Goal: Find contact information: Find contact information

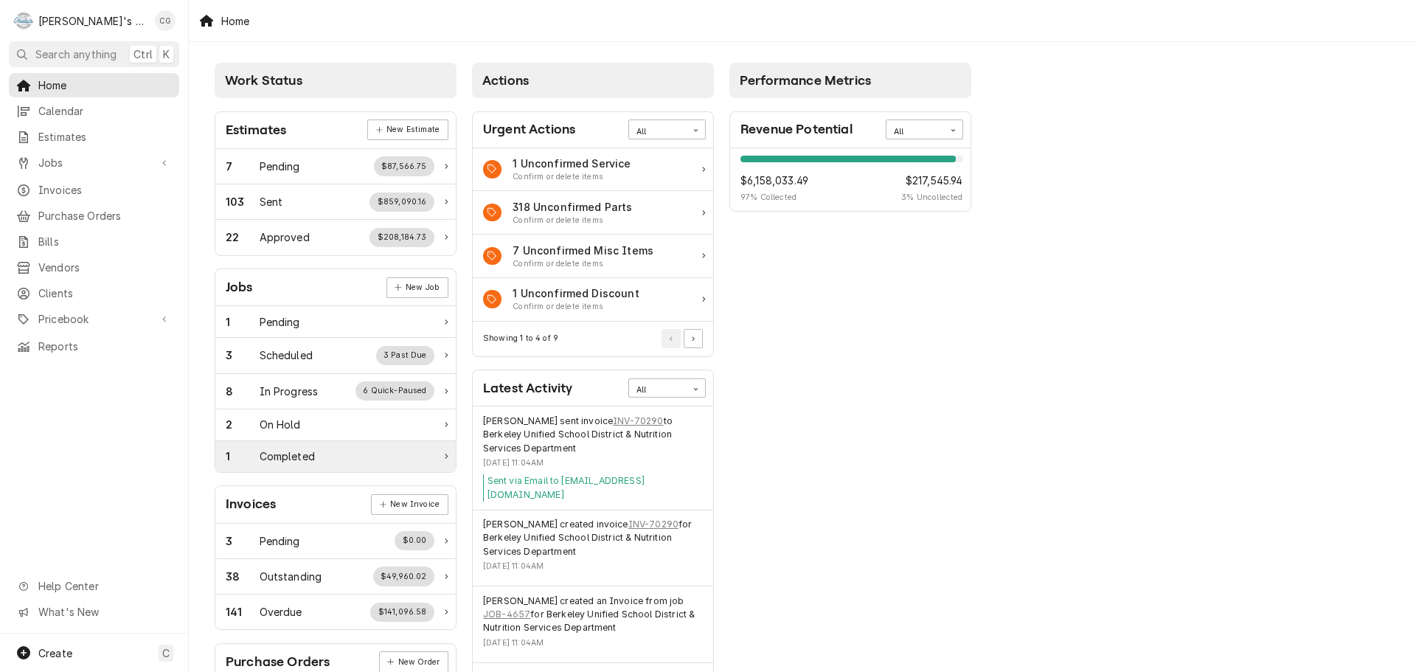
click at [301, 446] on div "1 Completed" at bounding box center [335, 456] width 240 height 31
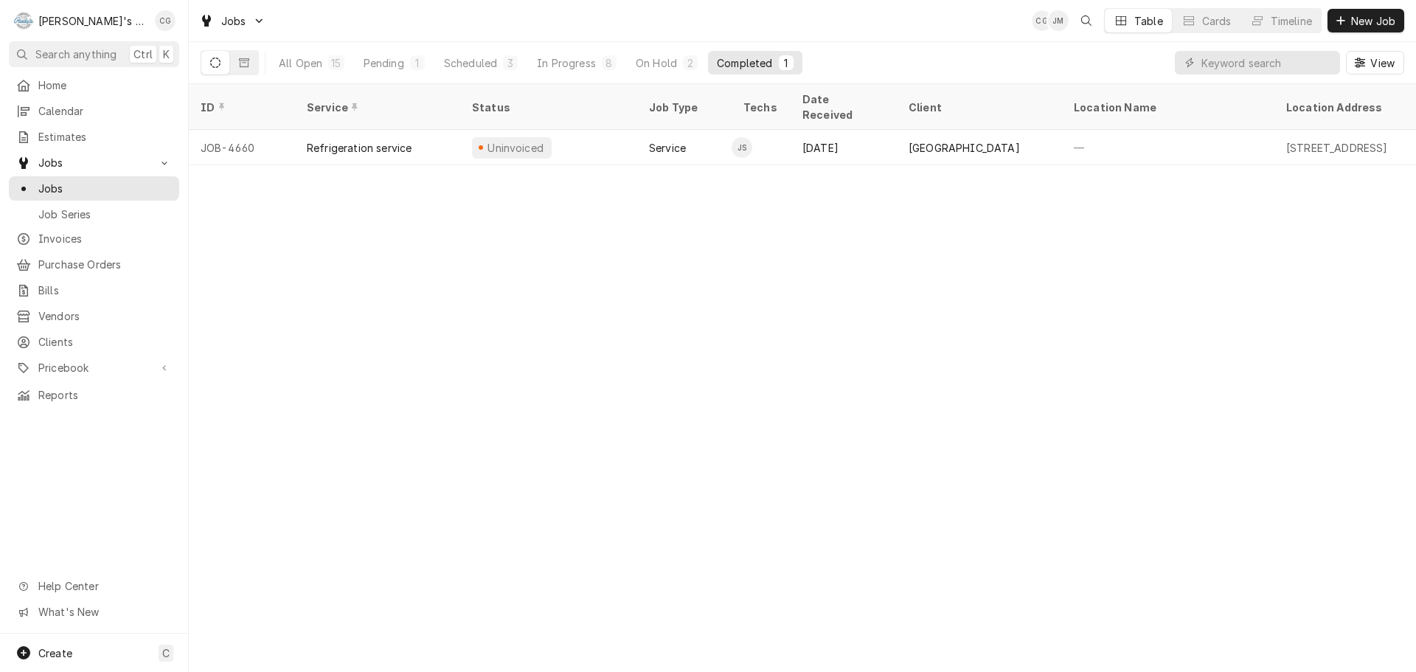
click at [1378, 63] on span "View" at bounding box center [1382, 62] width 30 height 15
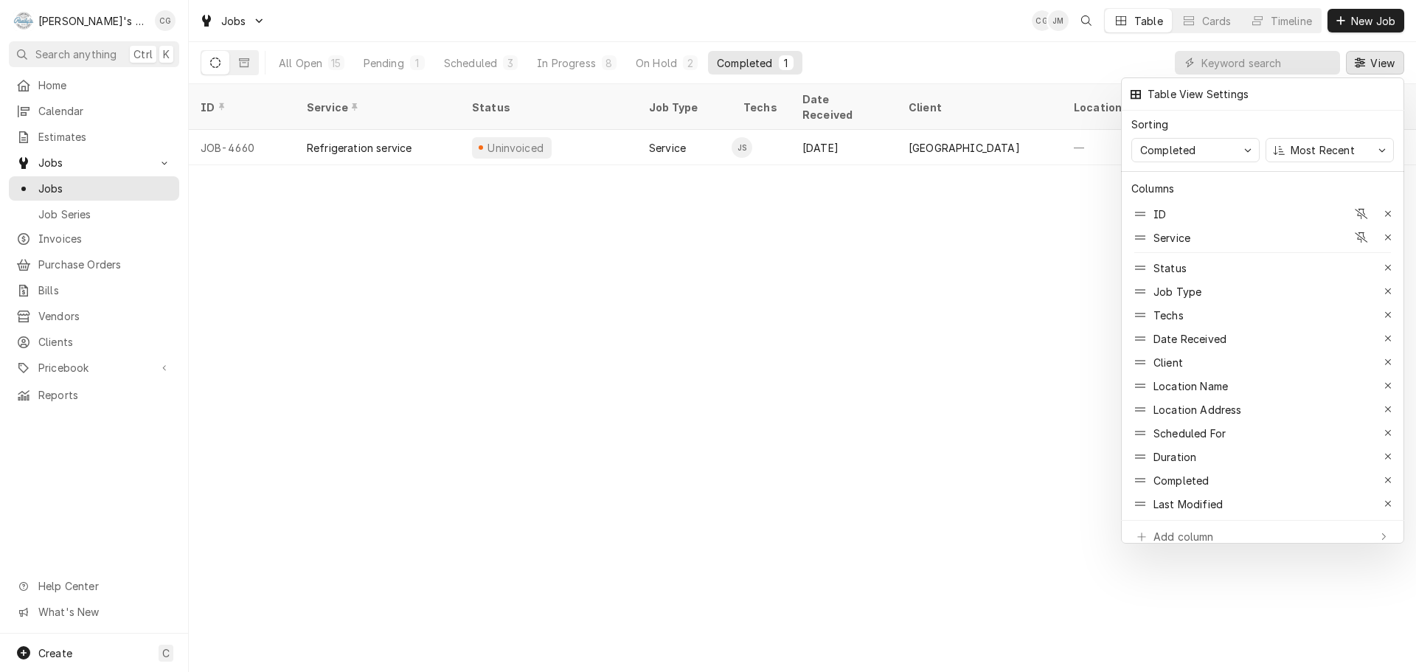
drag, startPoint x: 674, startPoint y: 155, endPoint x: 757, endPoint y: 162, distance: 82.9
click at [757, 162] on div at bounding box center [708, 336] width 1416 height 672
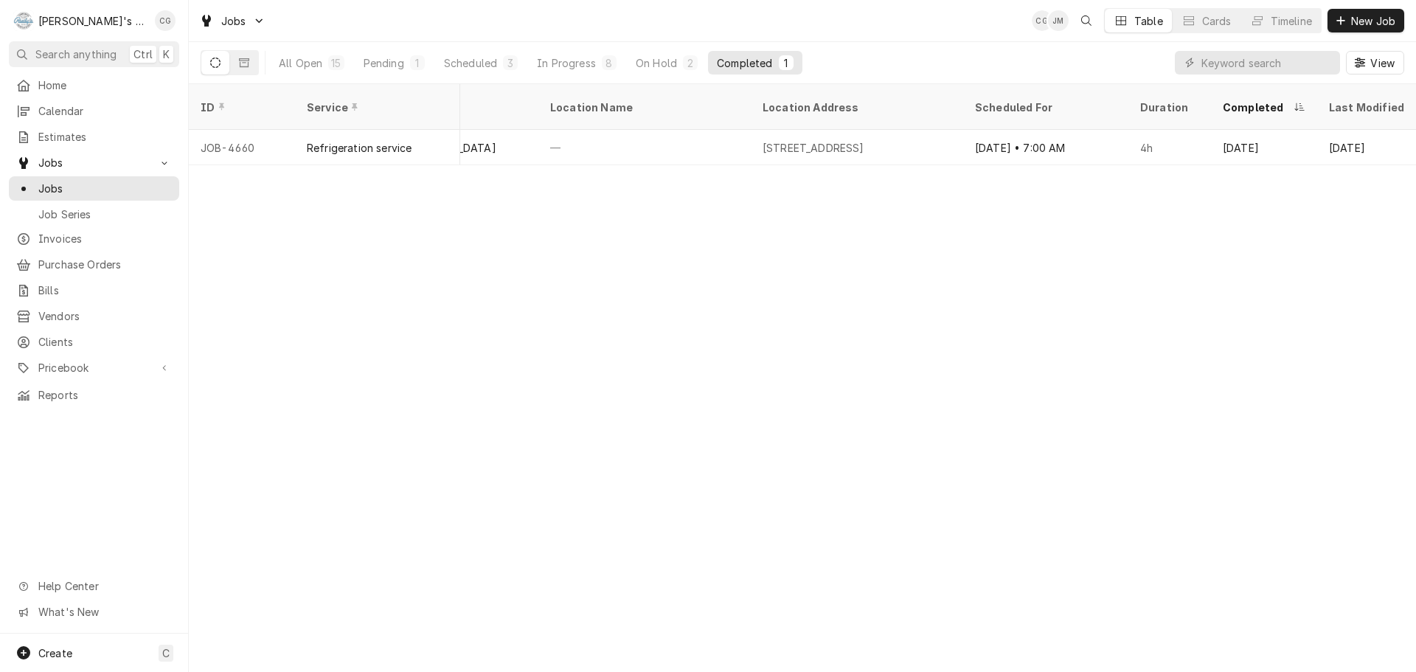
scroll to position [0, 531]
click at [1395, 64] on span "View" at bounding box center [1382, 62] width 30 height 15
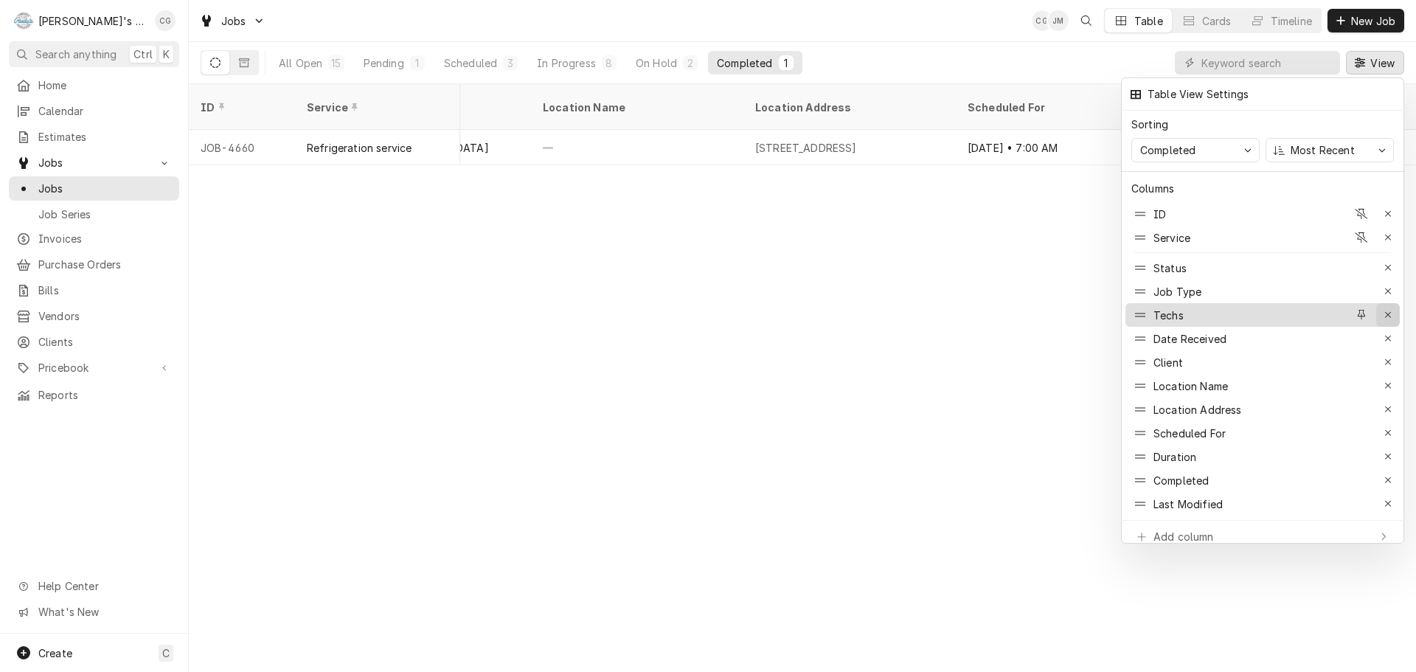
click at [1387, 308] on div "button" at bounding box center [1388, 315] width 15 height 15
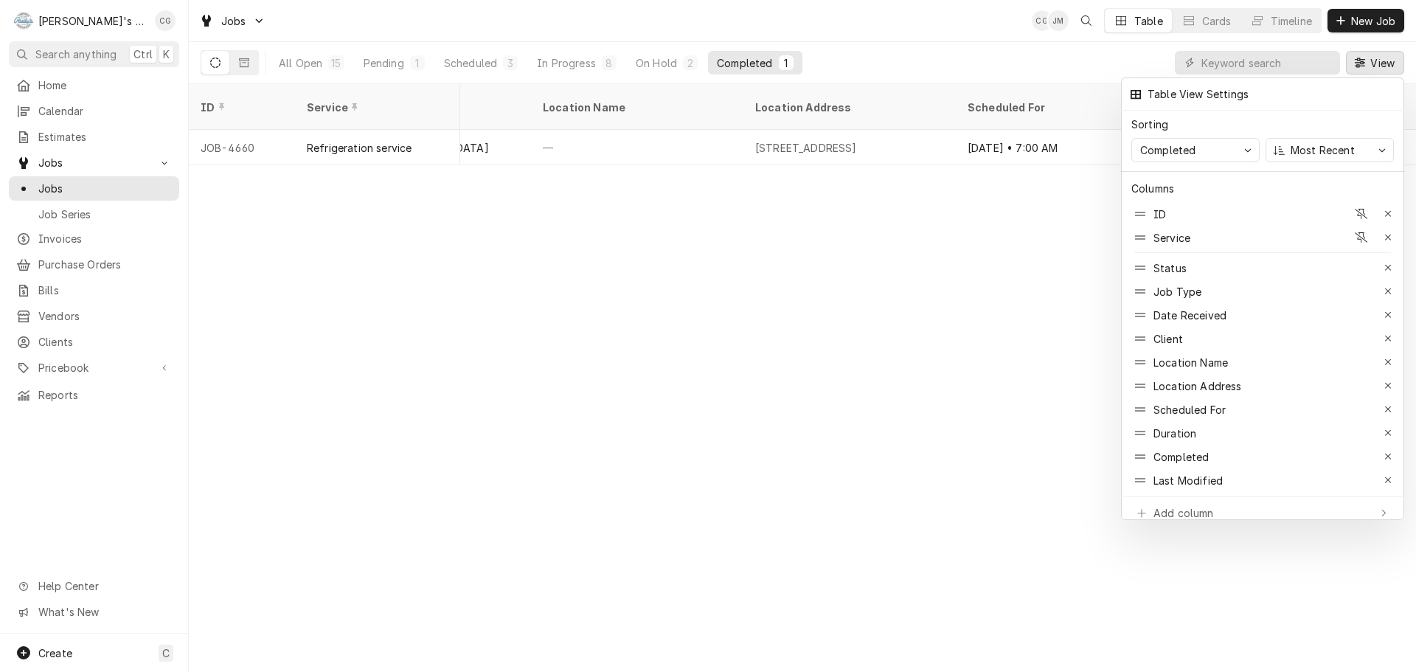
scroll to position [0, 472]
click at [1249, 350] on div "Location Name" at bounding box center [1238, 362] width 215 height 24
click at [641, 216] on div at bounding box center [708, 336] width 1416 height 672
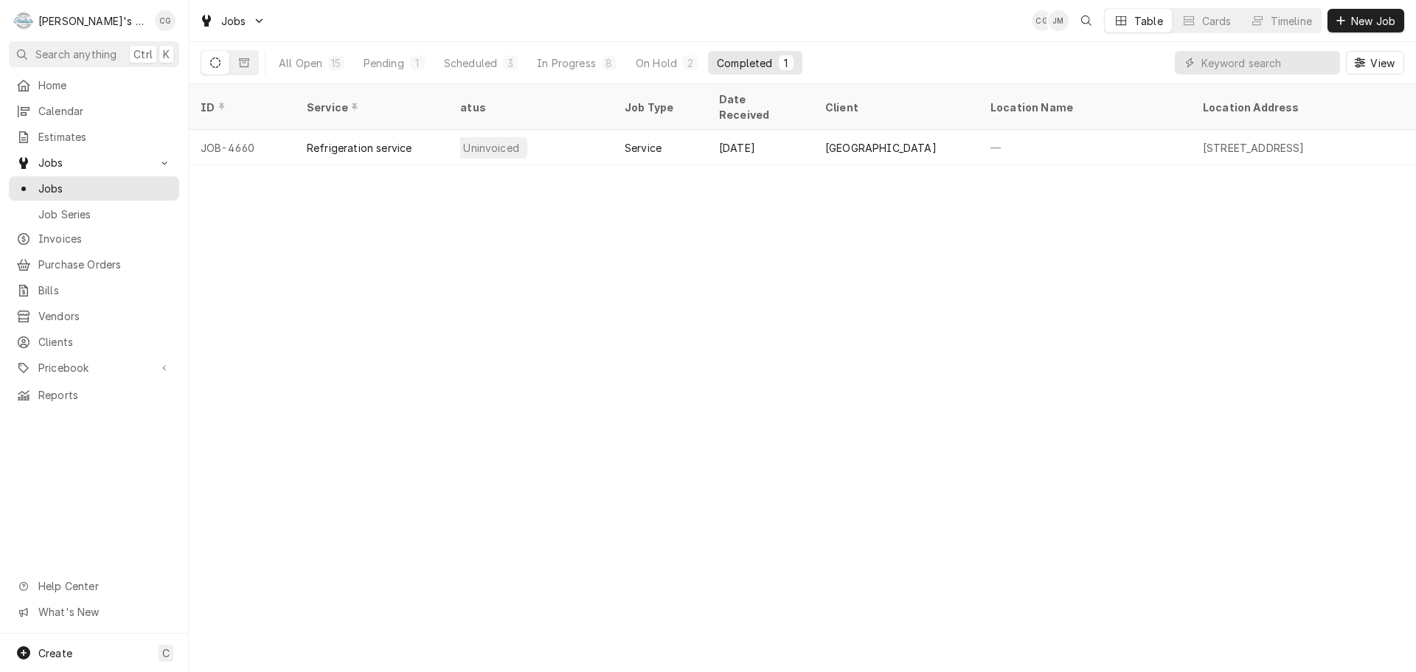
scroll to position [0, 0]
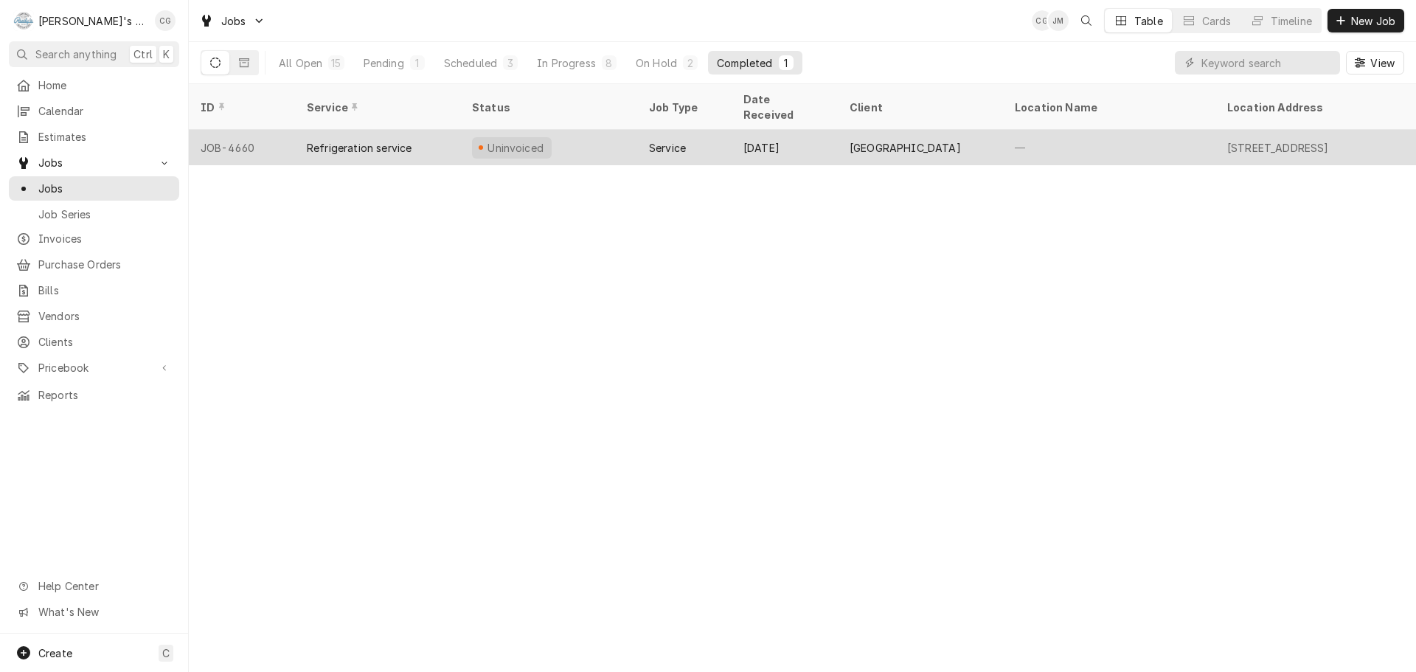
click at [799, 130] on div "Aug 19" at bounding box center [785, 147] width 106 height 35
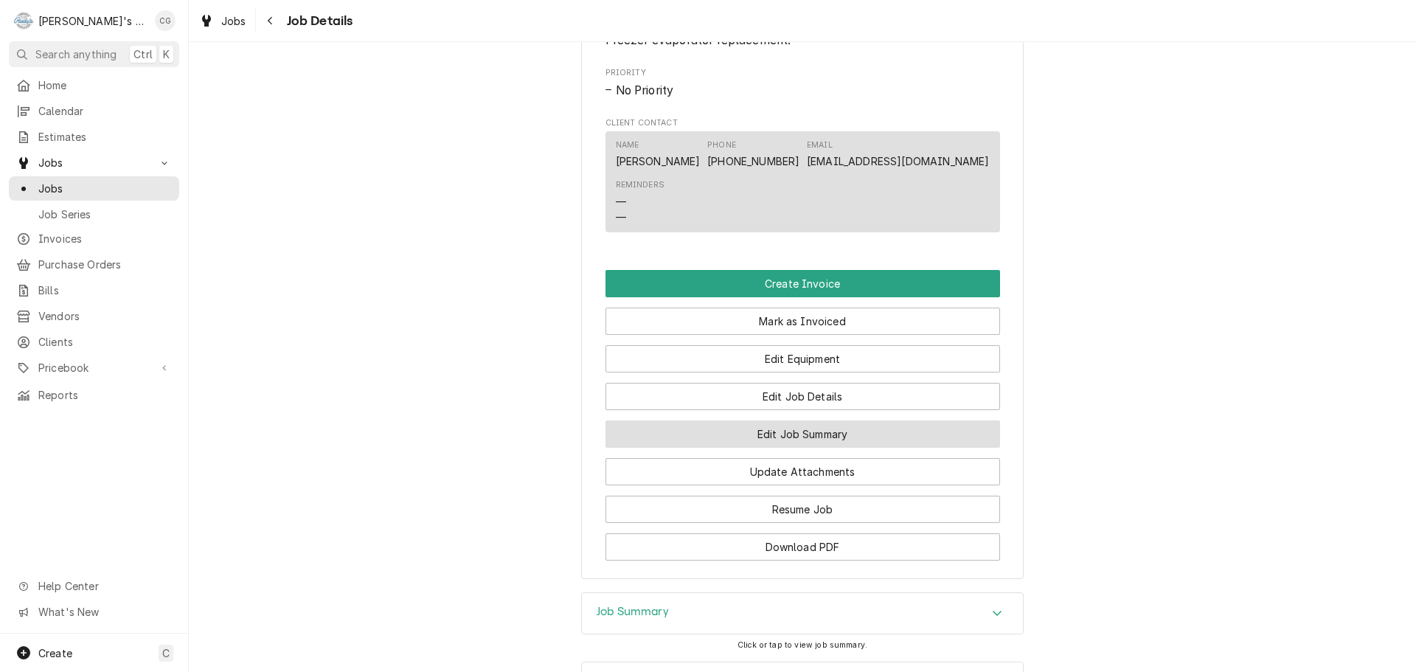
scroll to position [811, 0]
click at [840, 447] on button "Edit Job Summary" at bounding box center [803, 433] width 395 height 27
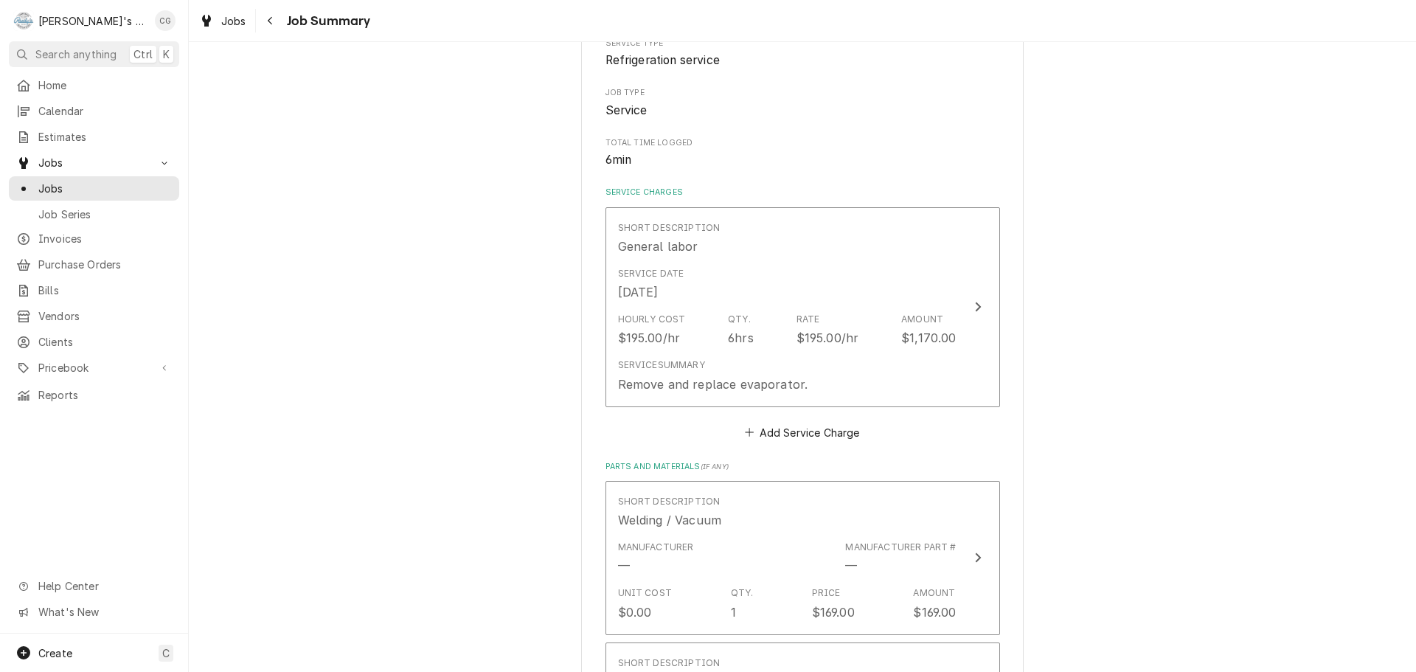
scroll to position [221, 0]
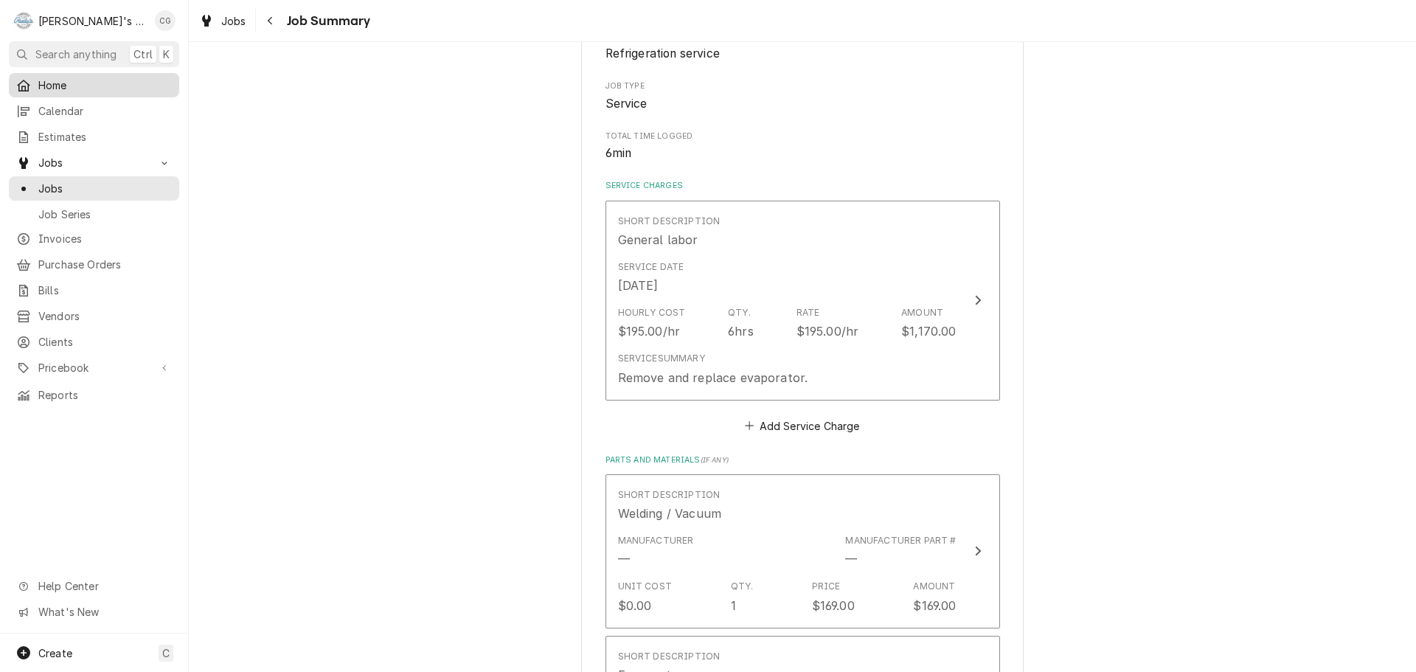
click at [117, 76] on div "Home" at bounding box center [94, 85] width 164 height 18
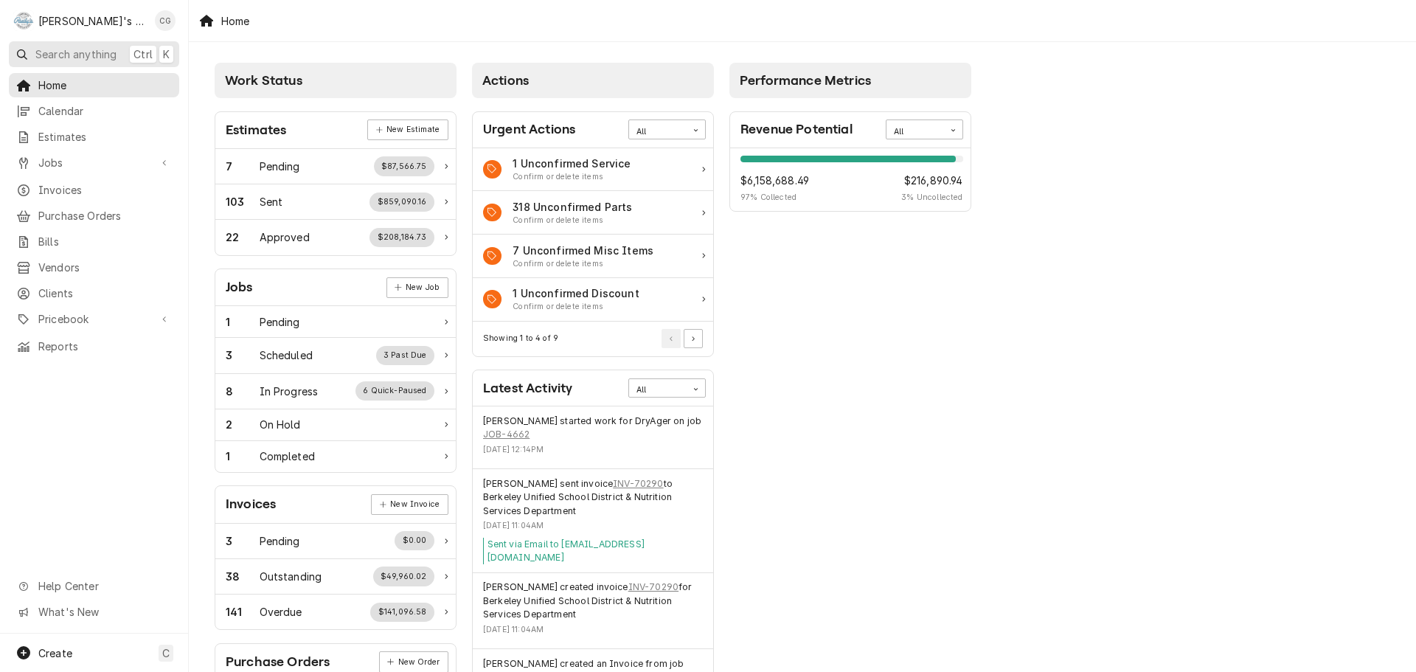
click at [78, 57] on span "Search anything" at bounding box center [75, 53] width 81 height 15
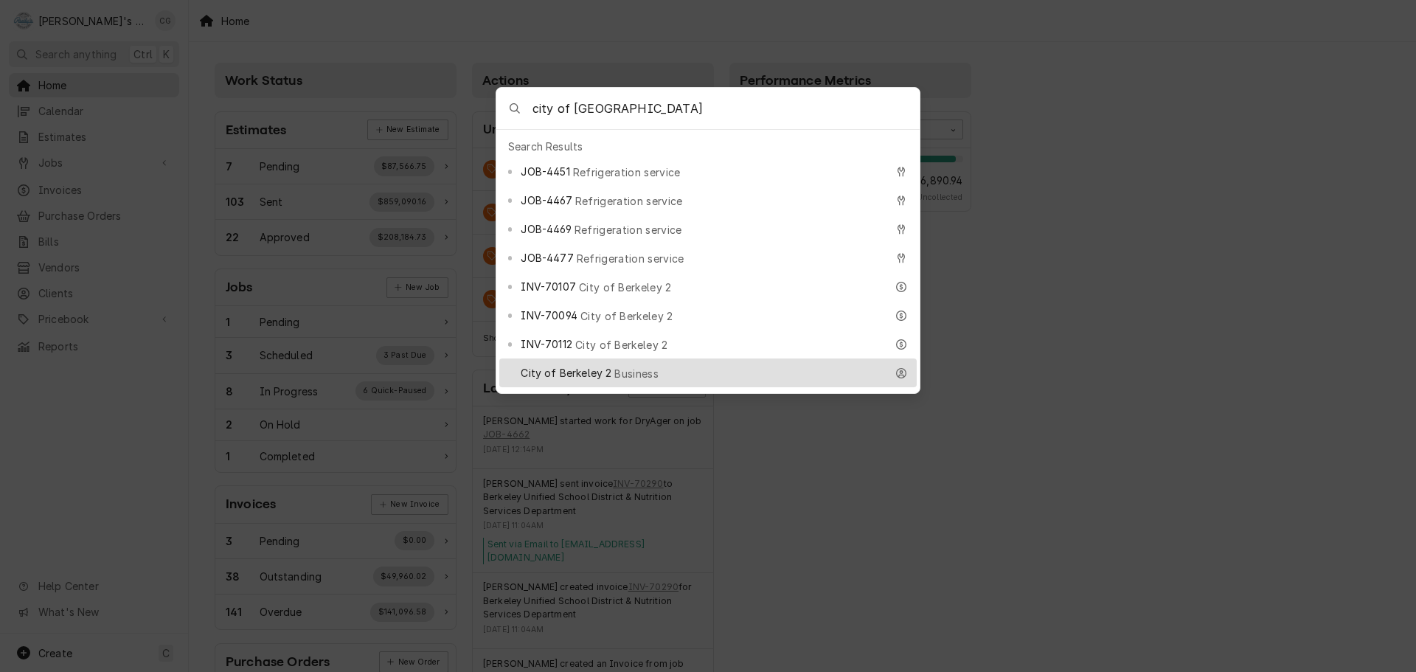
type input "city of berkeley"
click at [634, 364] on div "City of Berkeley 2 Business" at bounding box center [703, 372] width 364 height 17
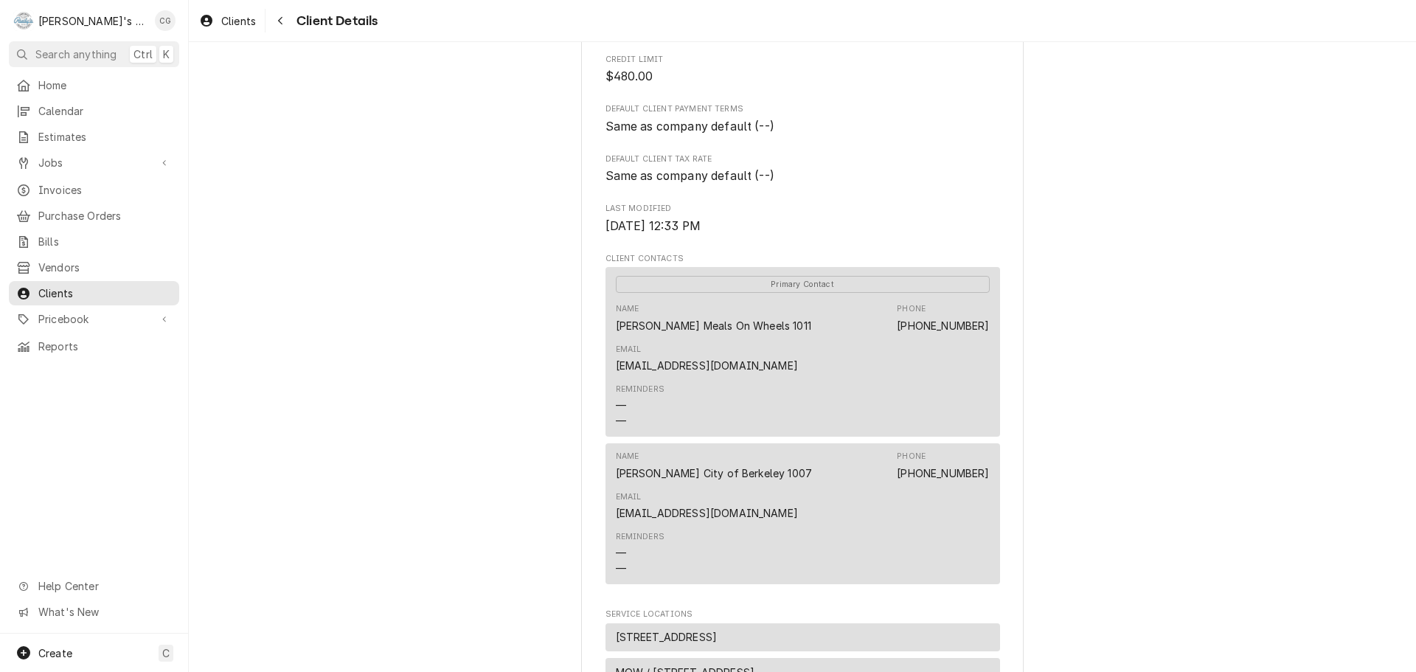
scroll to position [295, 0]
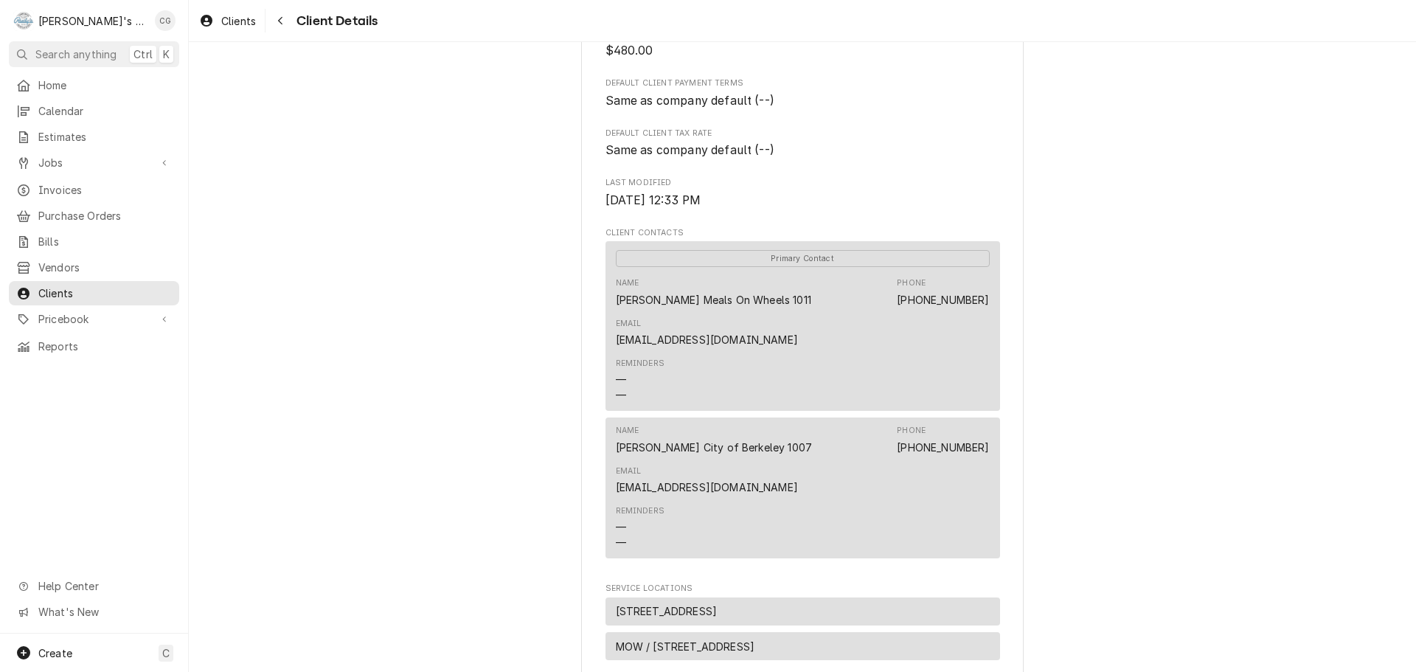
click at [1141, 215] on div "City of Berkeley 2 Client Type Business Industry Type Commercial Billing Addres…" at bounding box center [802, 352] width 1227 height 1210
click at [1124, 439] on div "City of Berkeley 2 Client Type Business Industry Type Commercial Billing Addres…" at bounding box center [802, 352] width 1227 height 1210
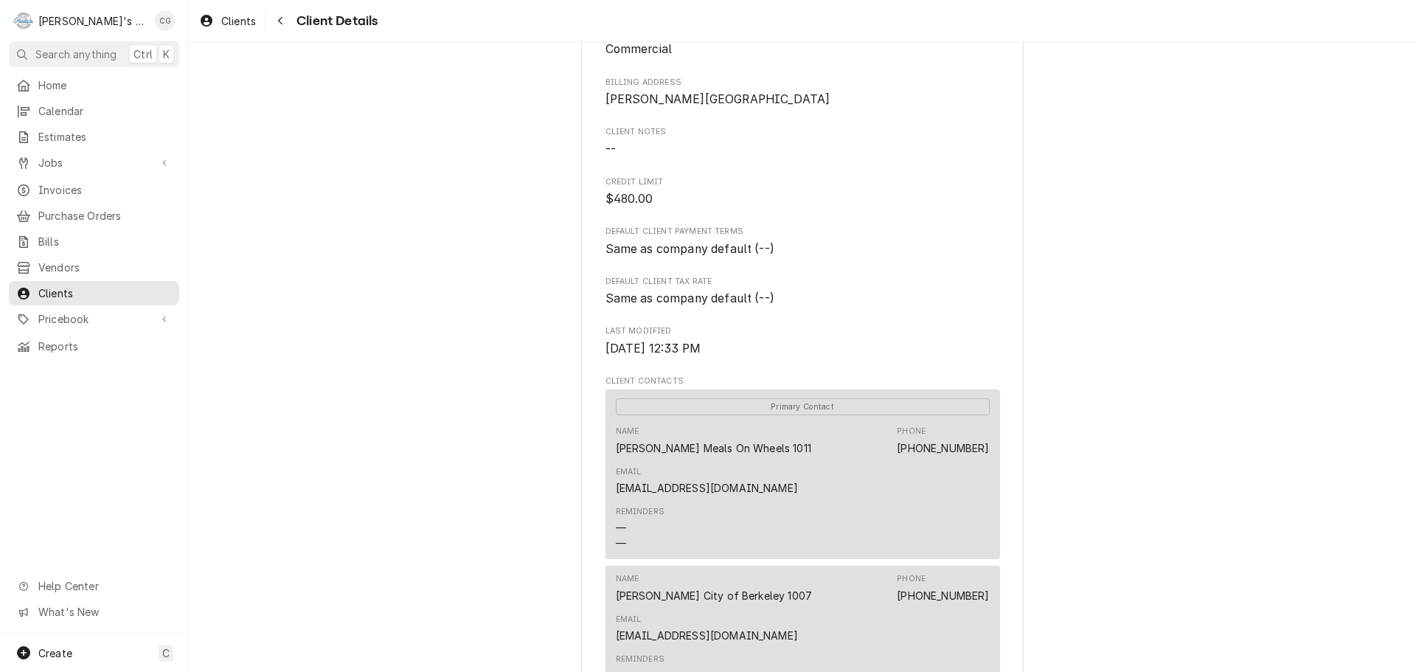
scroll to position [0, 0]
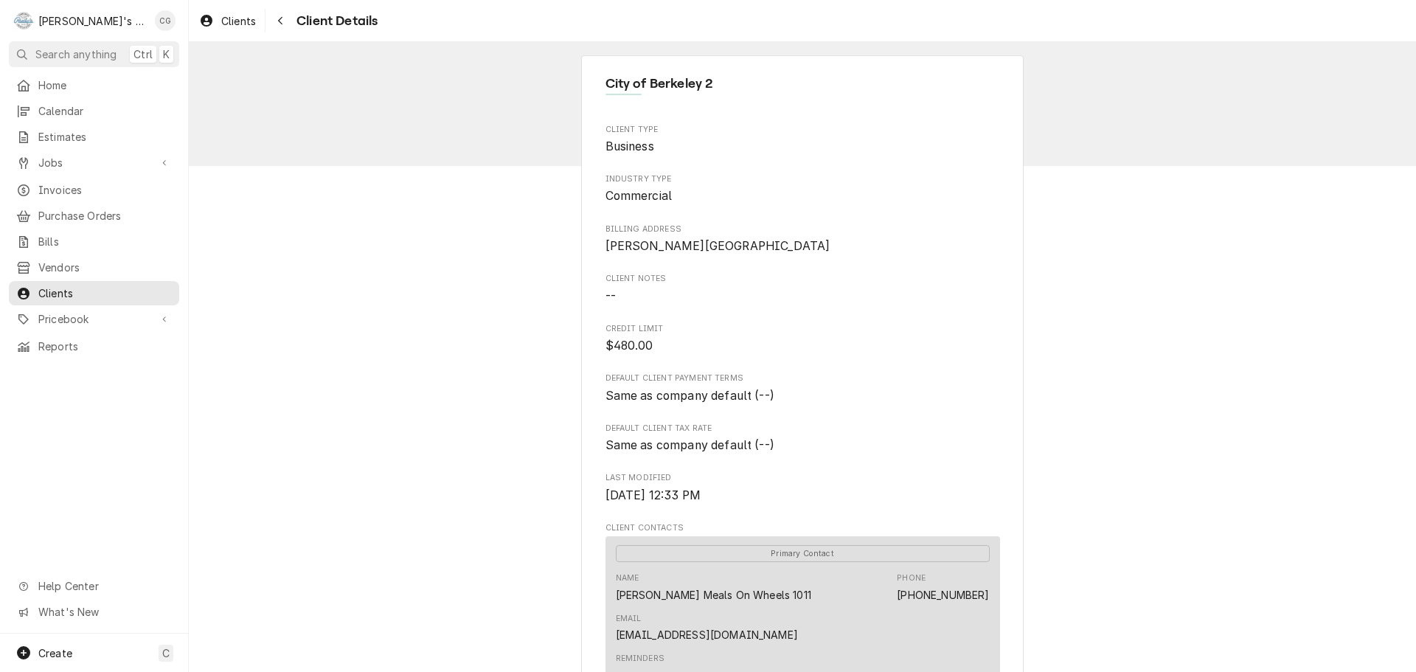
click at [117, 55] on span "Search anything" at bounding box center [75, 53] width 81 height 15
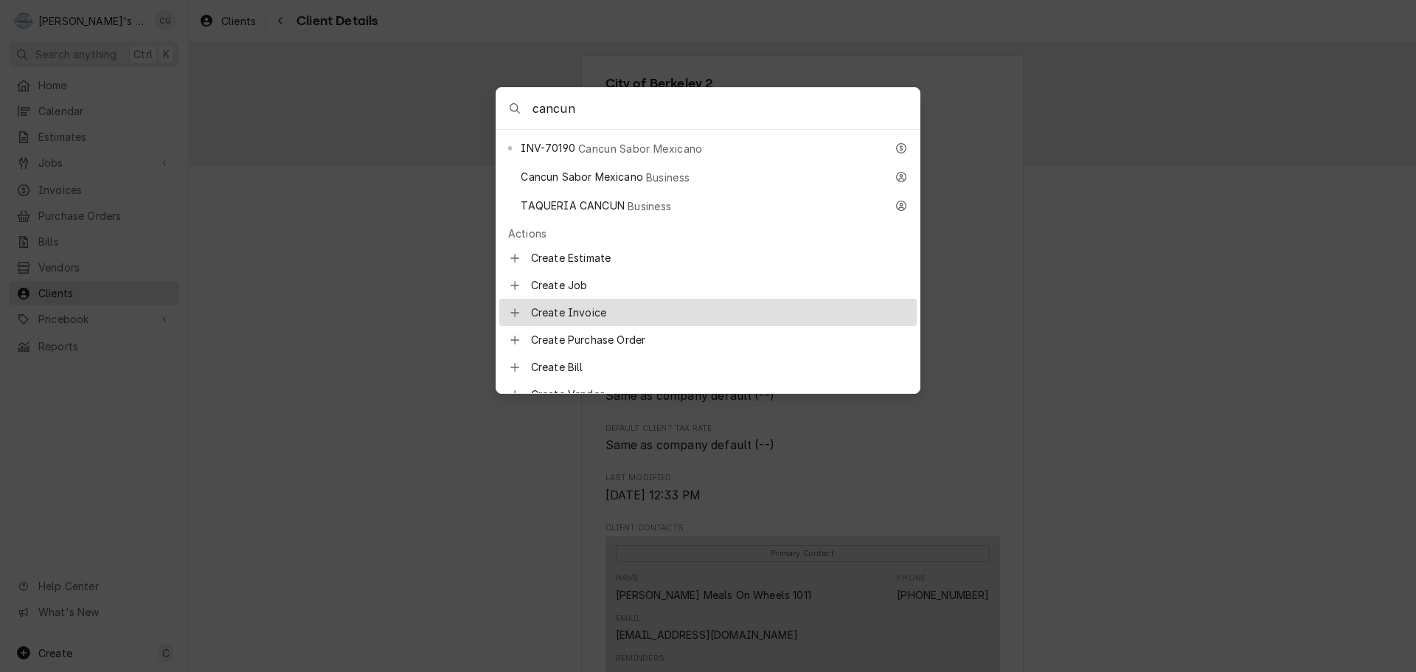
scroll to position [295, 0]
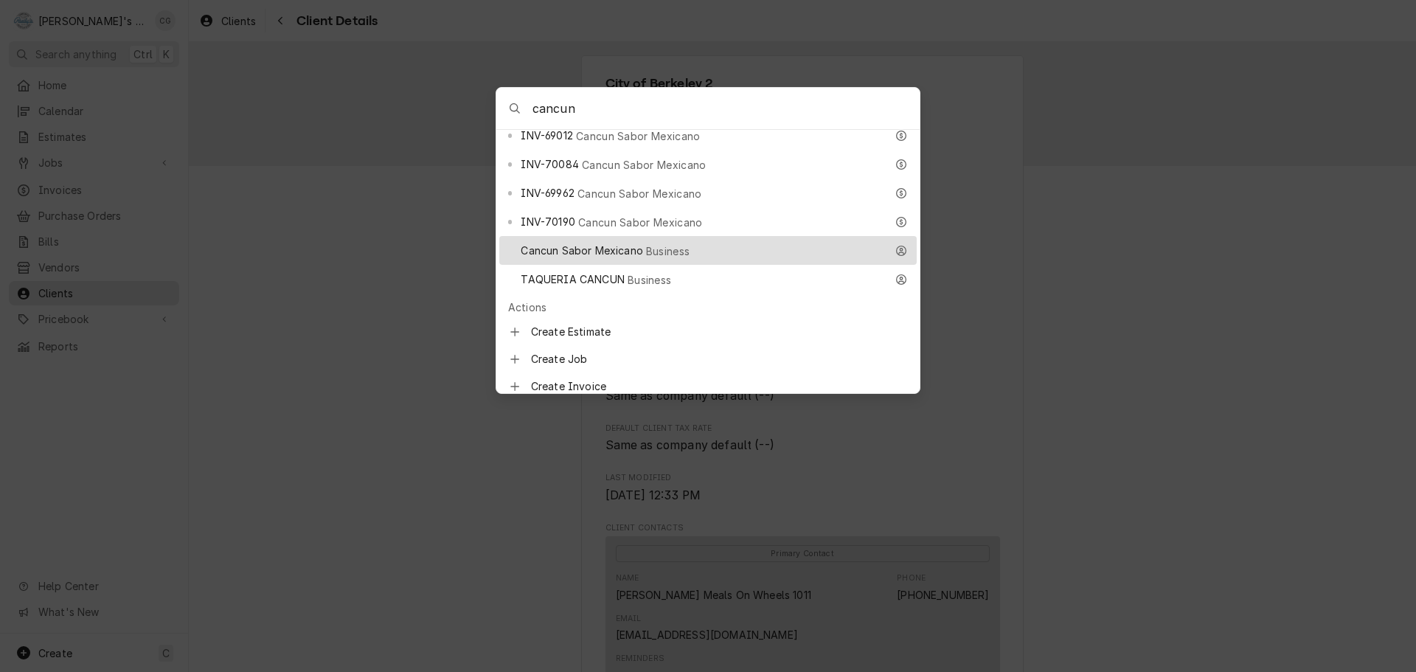
type input "cancun"
click at [656, 243] on span "Business" at bounding box center [668, 250] width 44 height 15
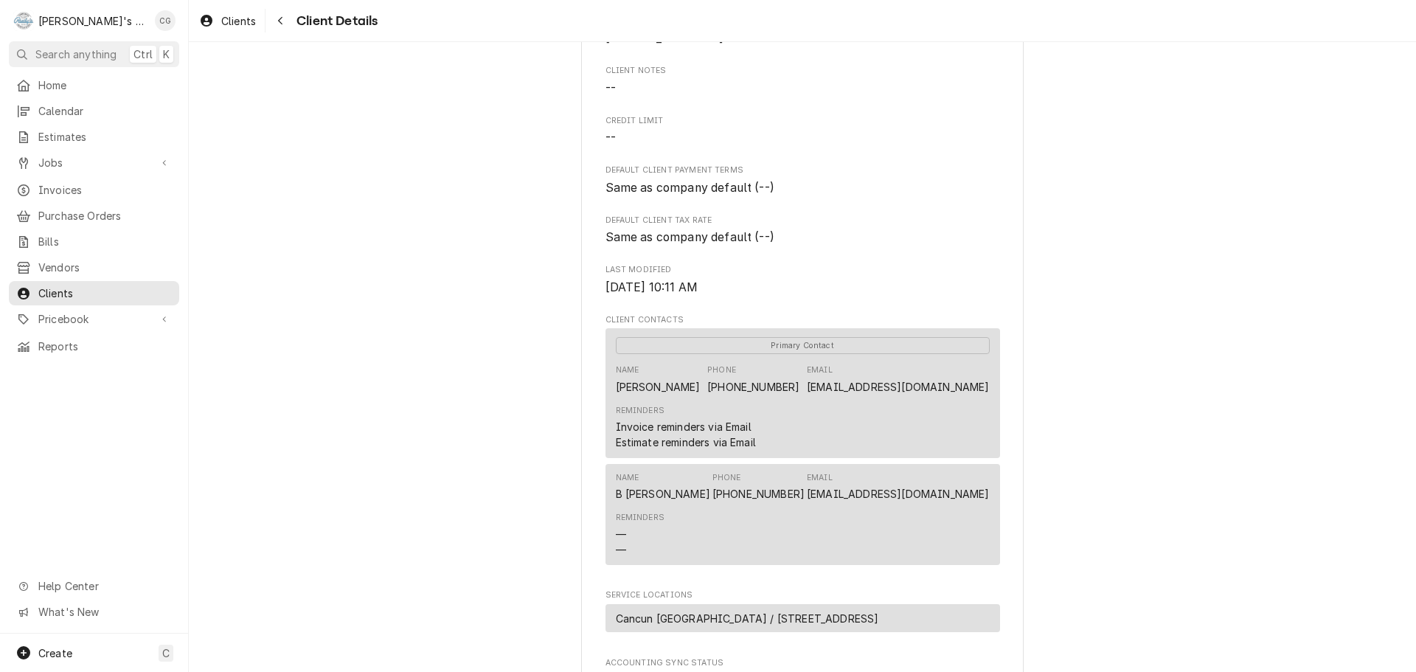
scroll to position [221, 0]
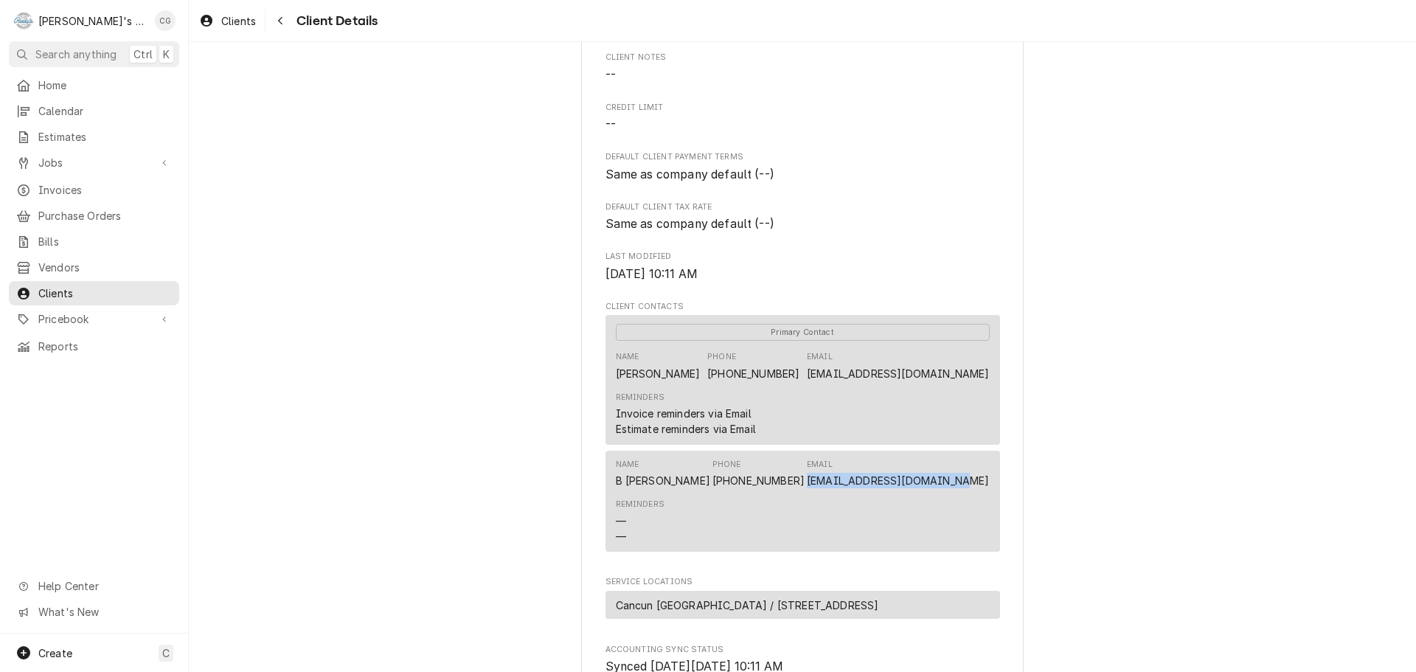
drag, startPoint x: 982, startPoint y: 499, endPoint x: 831, endPoint y: 495, distance: 150.5
click at [831, 495] on div "Name B vanhook Phone (510) 330-3900 Email bvanhook@soaringfood2.com Reminders —…" at bounding box center [803, 501] width 395 height 101
copy link "bvanhook@soaringfood2.com"
click at [1119, 420] on div "Cancun Sabor Mexicano Client Type Business Industry Type Commercial Billing Add…" at bounding box center [802, 368] width 1227 height 1095
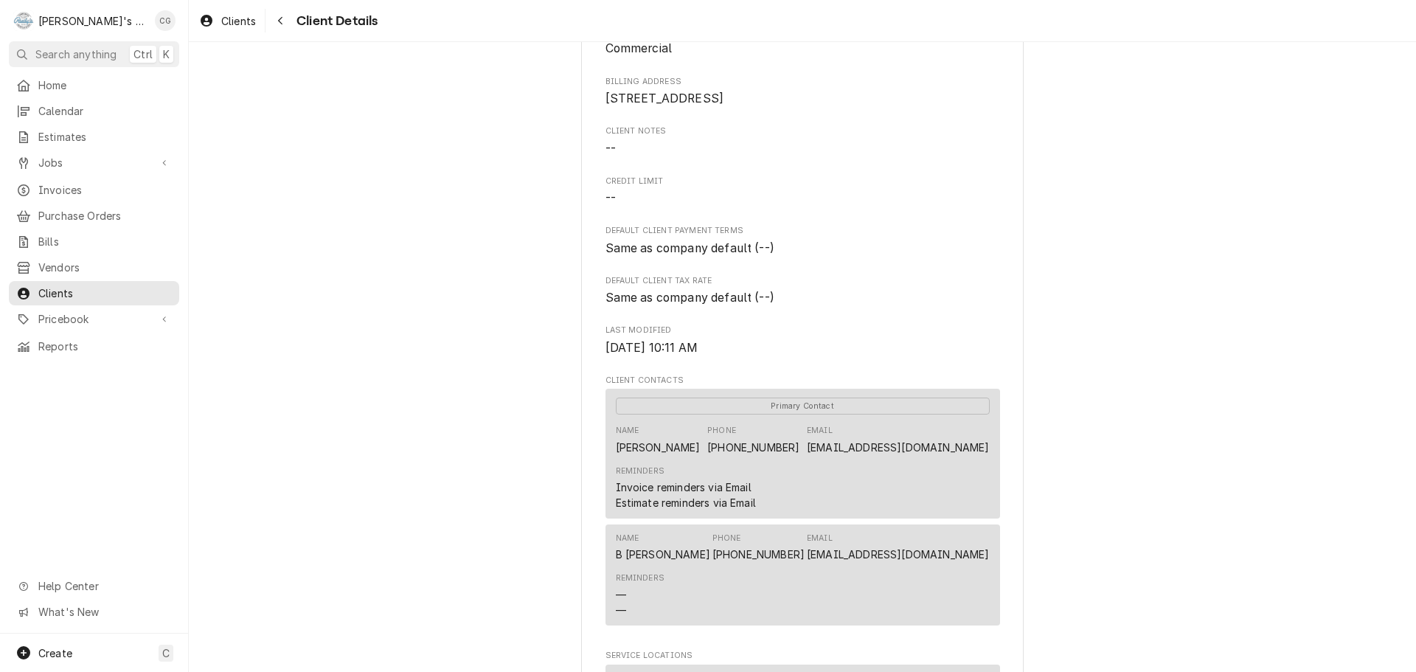
scroll to position [0, 0]
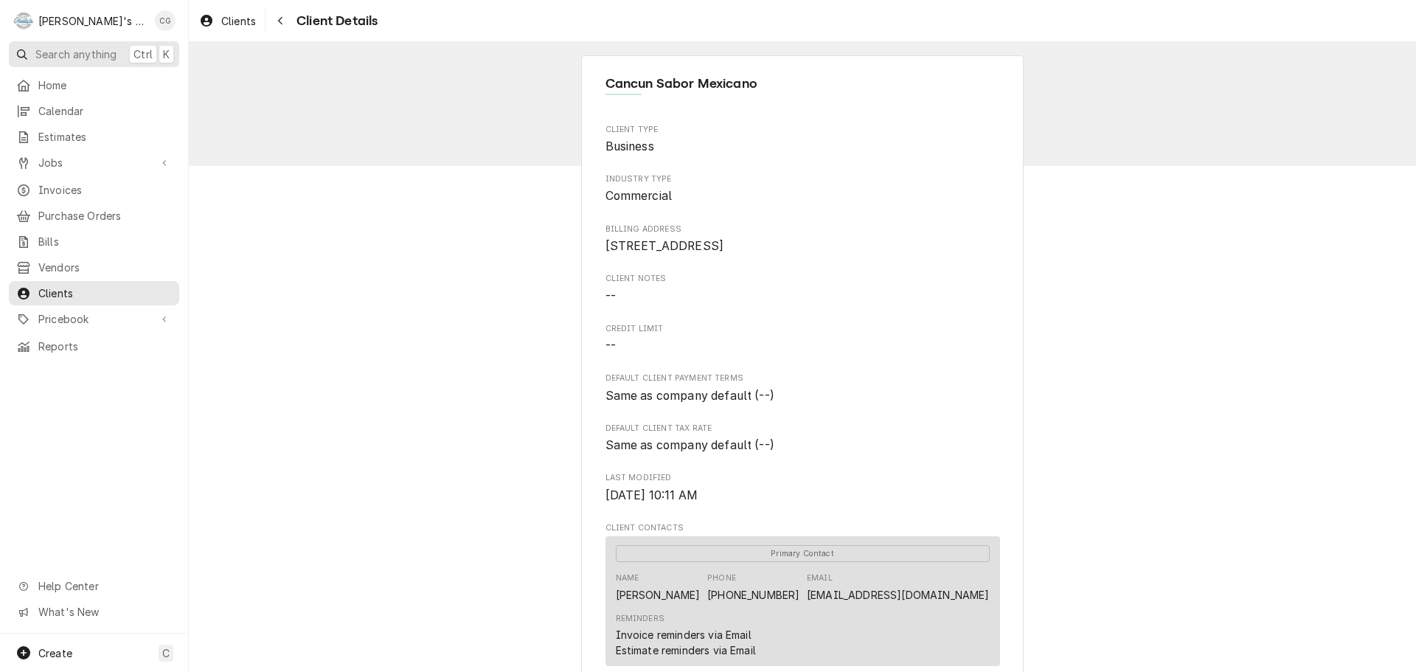
click at [88, 47] on span "Search anything" at bounding box center [75, 53] width 81 height 15
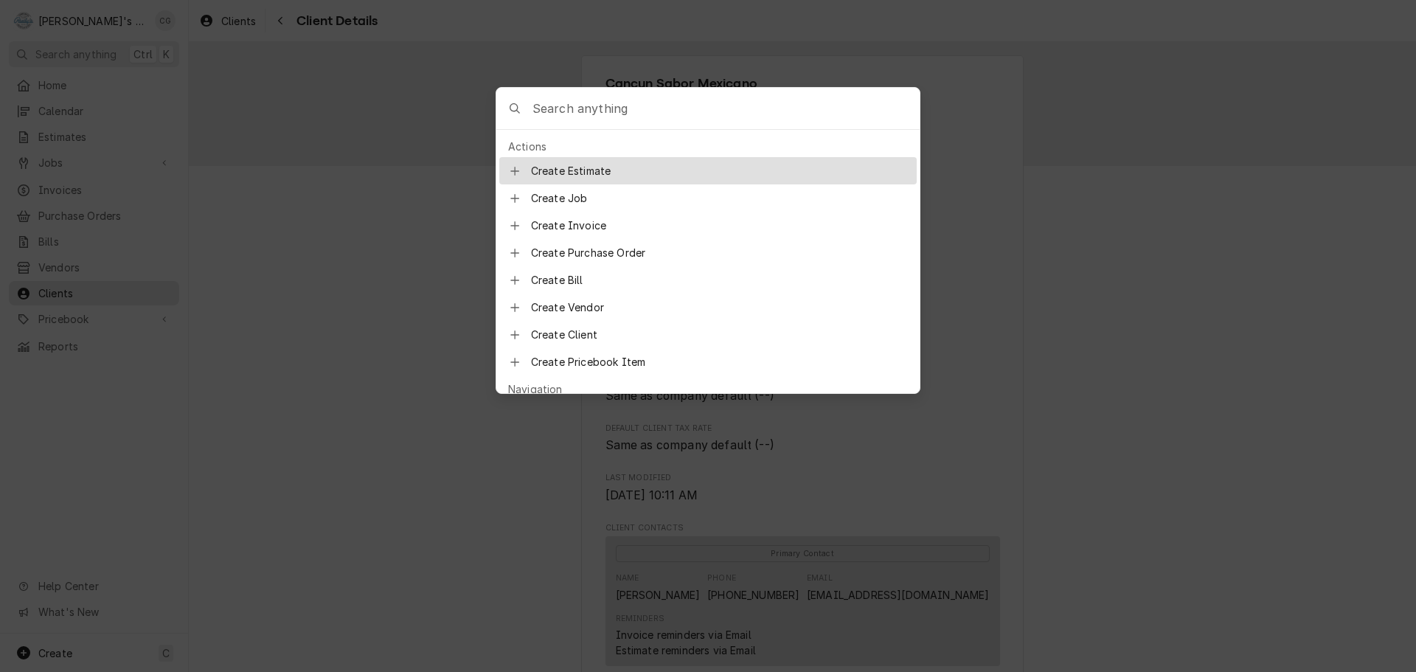
click at [664, 114] on input "Global Command Menu" at bounding box center [725, 108] width 387 height 41
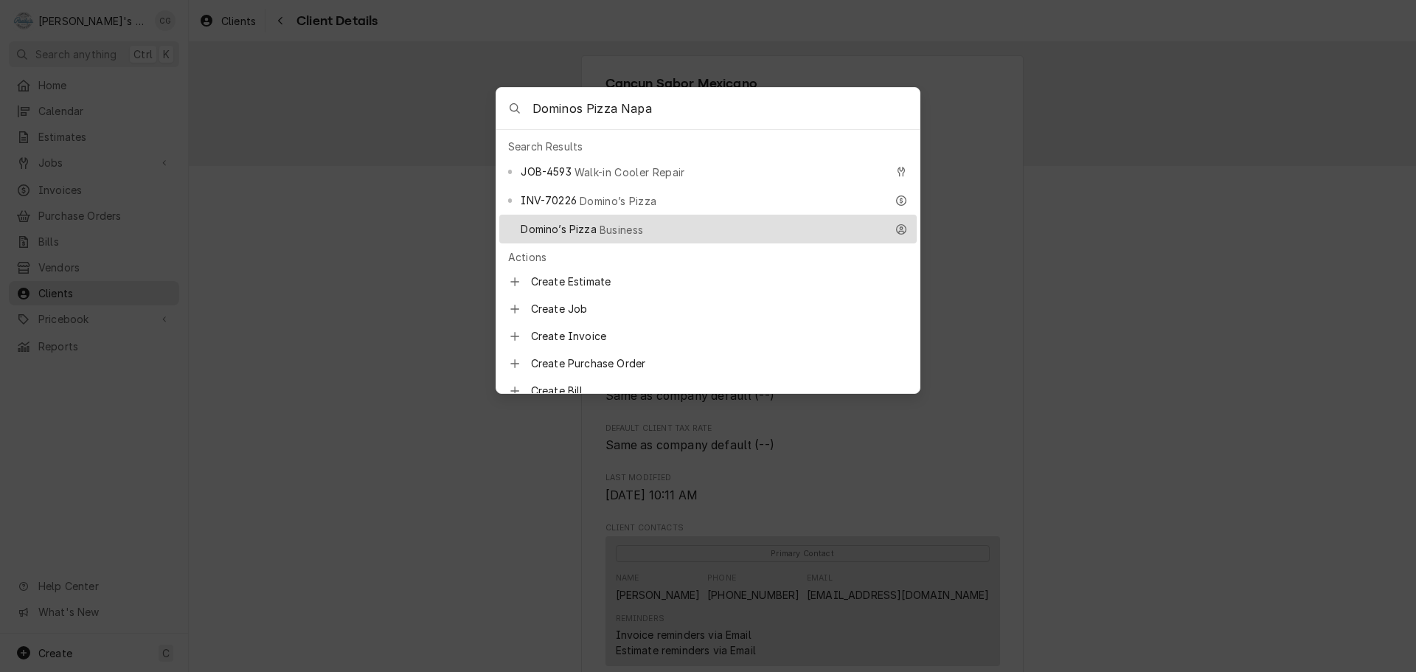
type input "Dominos Pizza Napa"
click at [641, 215] on div "Domino’s Pizza Business" at bounding box center [707, 229] width 417 height 29
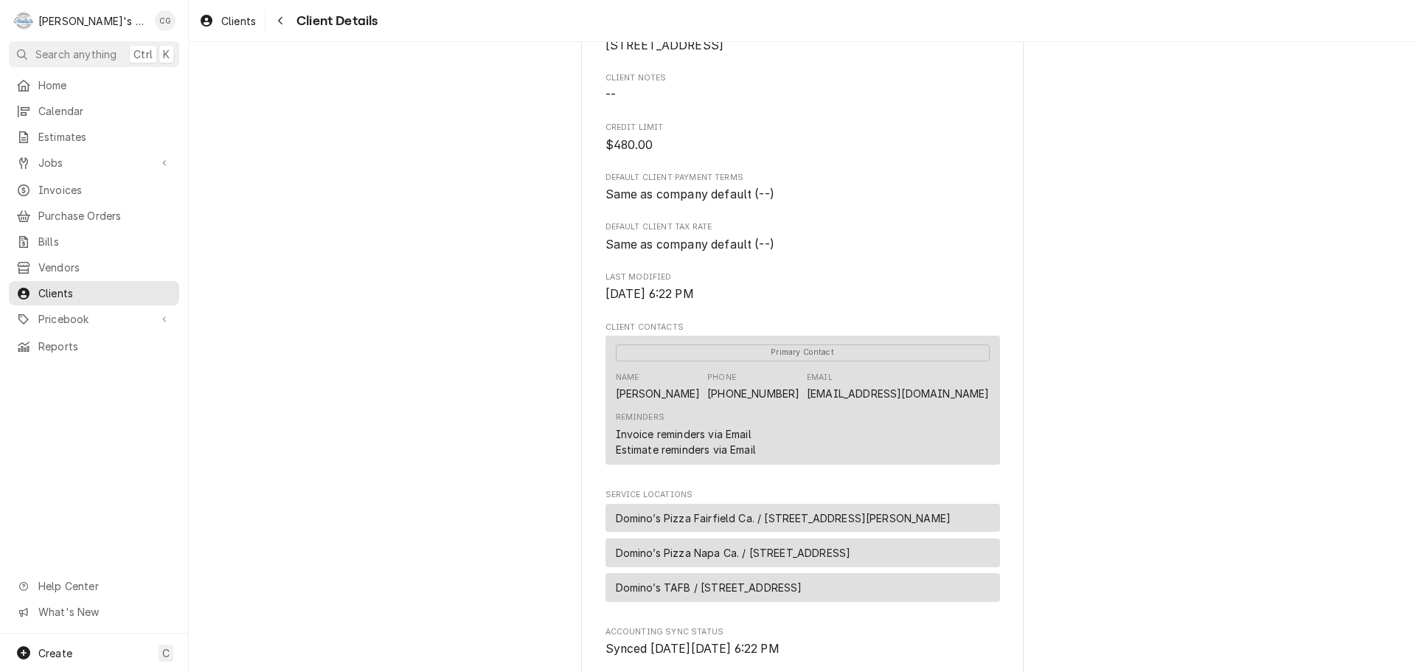
scroll to position [221, 0]
drag, startPoint x: 882, startPoint y: 404, endPoint x: 987, endPoint y: 412, distance: 105.0
click at [987, 412] on div "Primary Contact Name [PERSON_NAME] Phone [PHONE_NUMBER] Email [EMAIL_ADDRESS][D…" at bounding box center [803, 397] width 395 height 129
click at [1192, 426] on div "Domino’s Pizza Client Type Business Industry Type Commercial Billing Address Do…" at bounding box center [802, 358] width 1227 height 1075
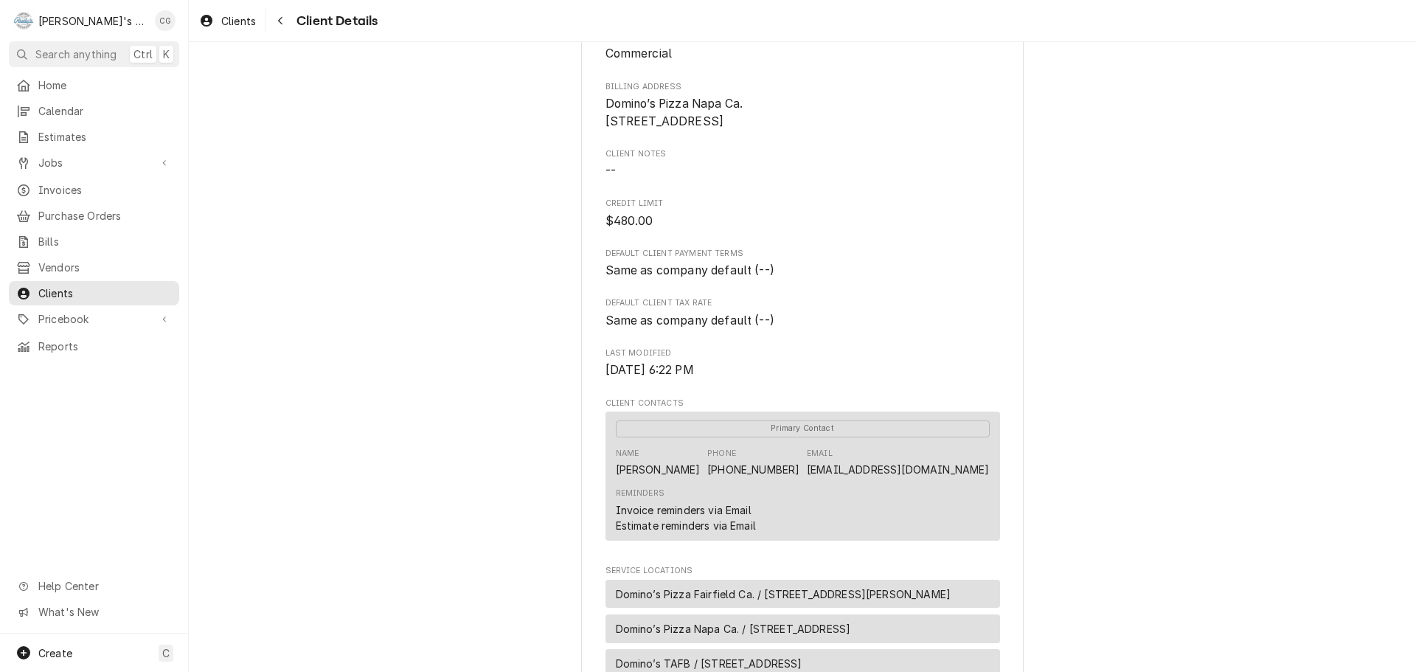
scroll to position [0, 0]
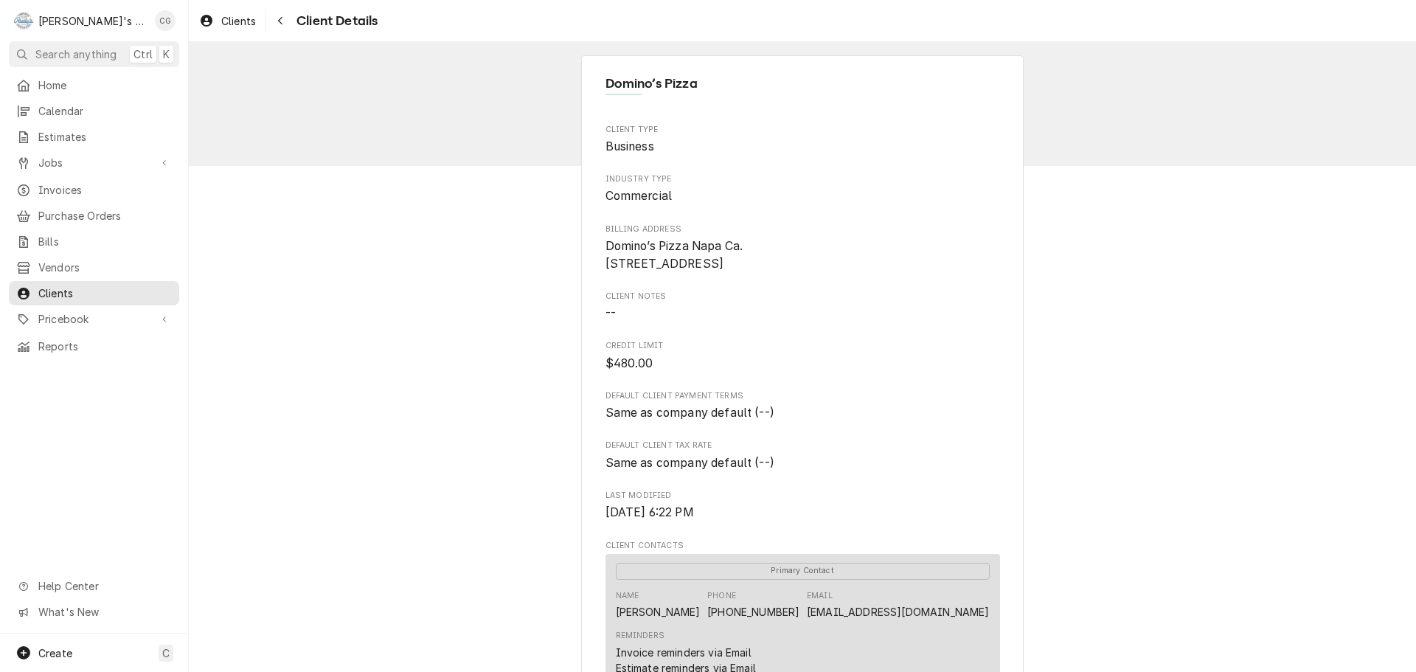
click at [881, 372] on span "$480.00" at bounding box center [803, 364] width 395 height 18
